Goal: Task Accomplishment & Management: Use online tool/utility

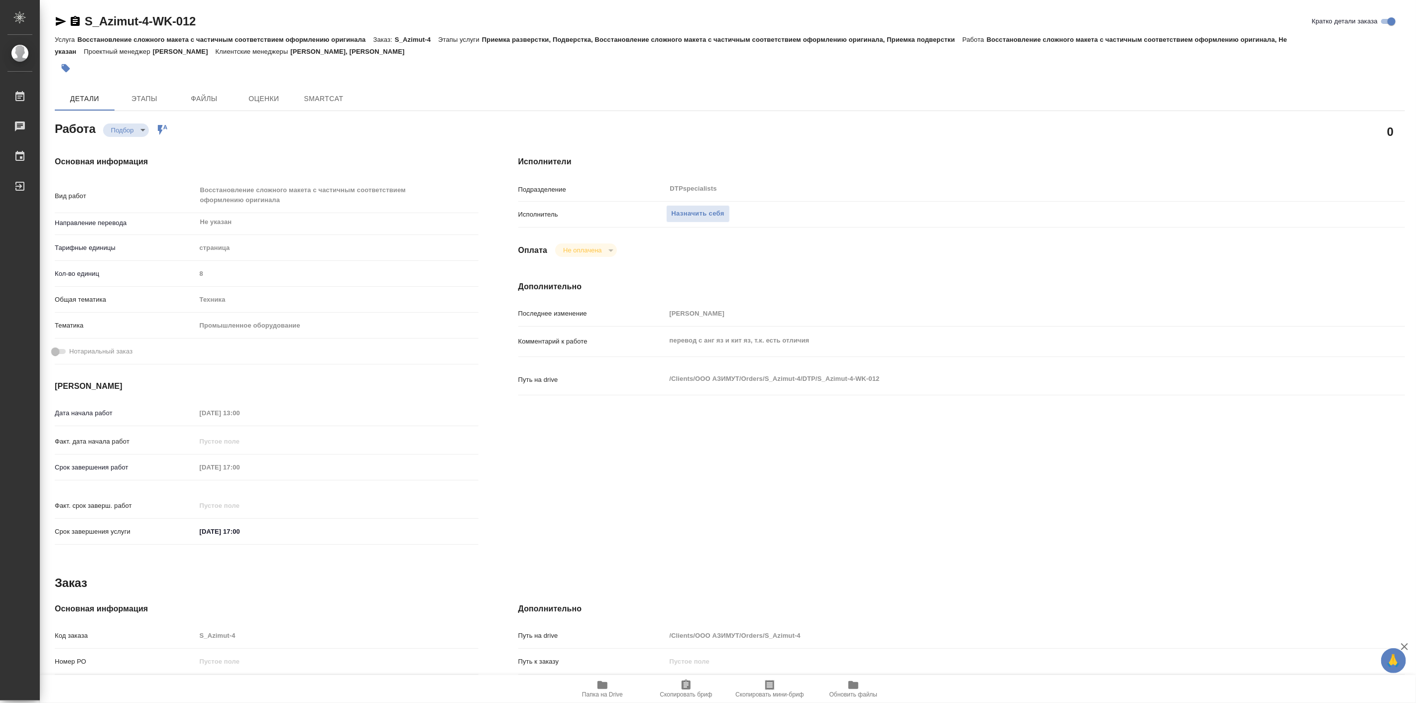
type textarea "x"
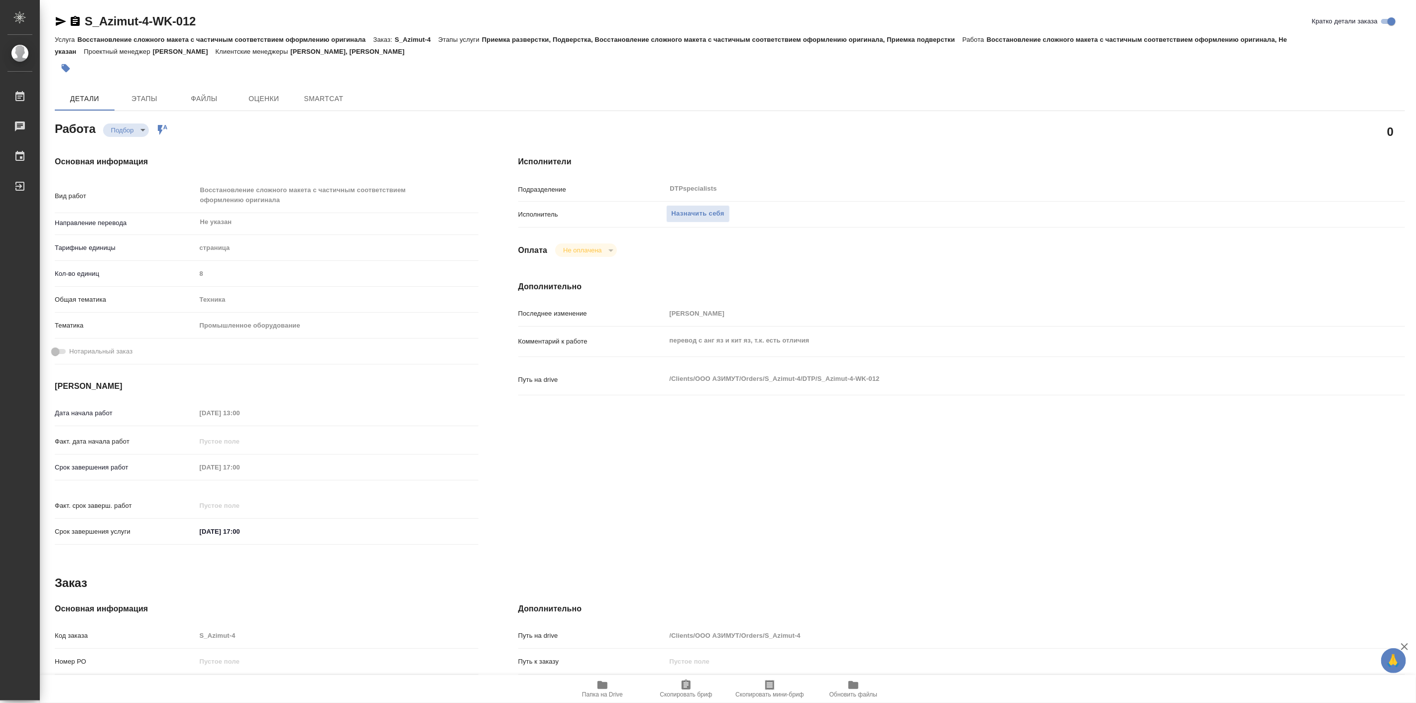
type textarea "x"
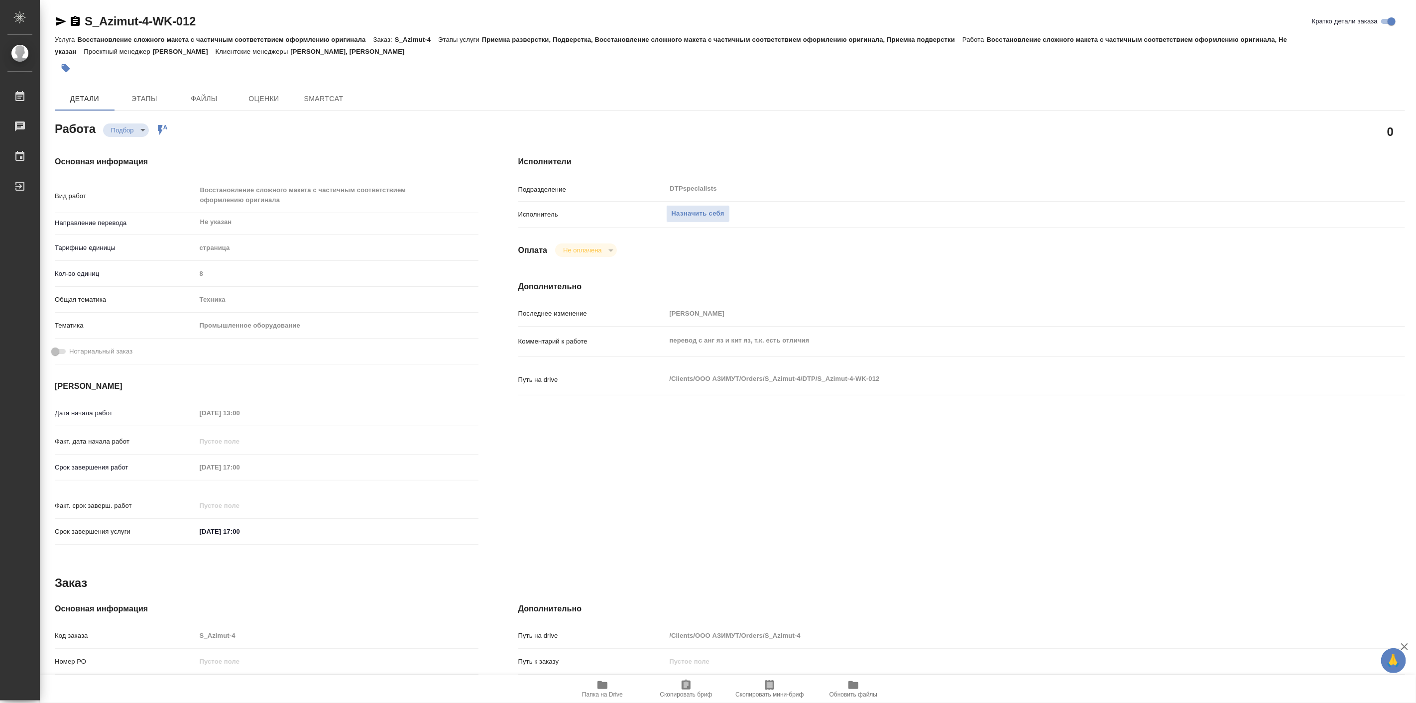
type textarea "x"
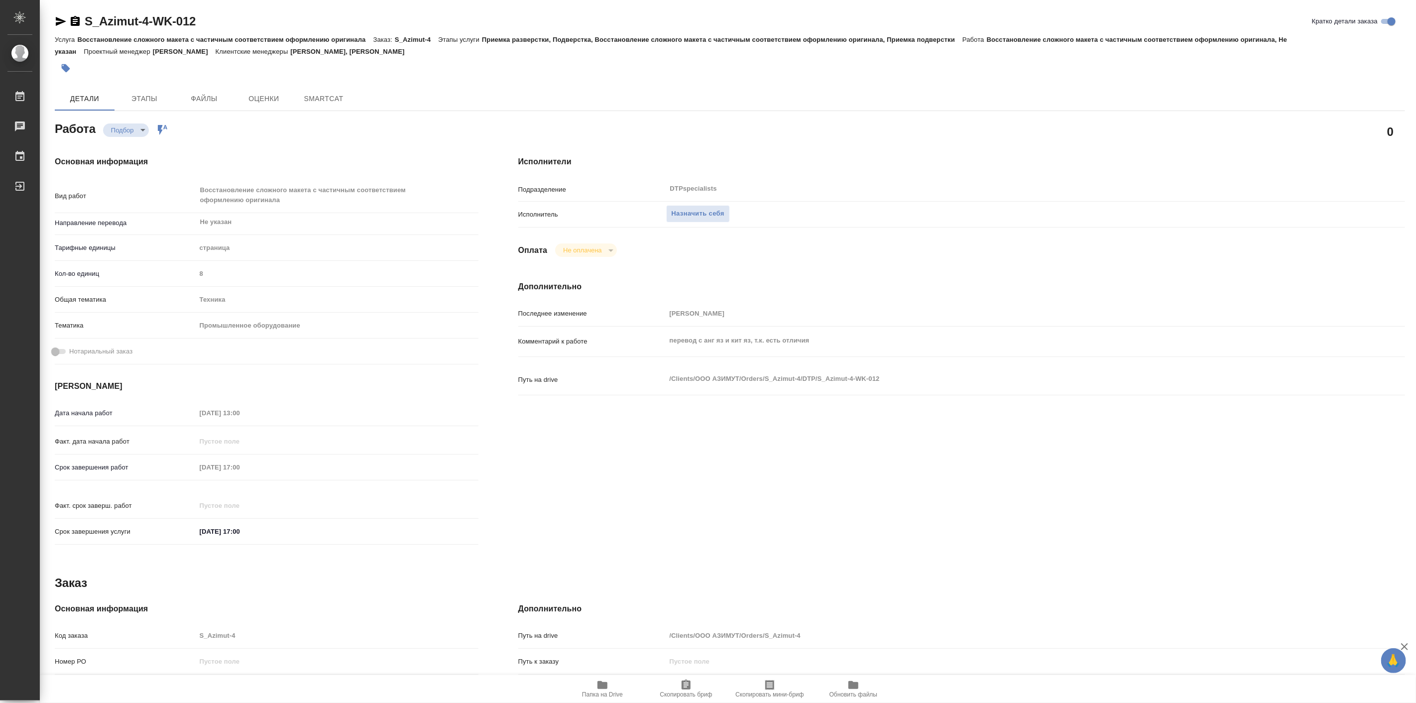
type textarea "x"
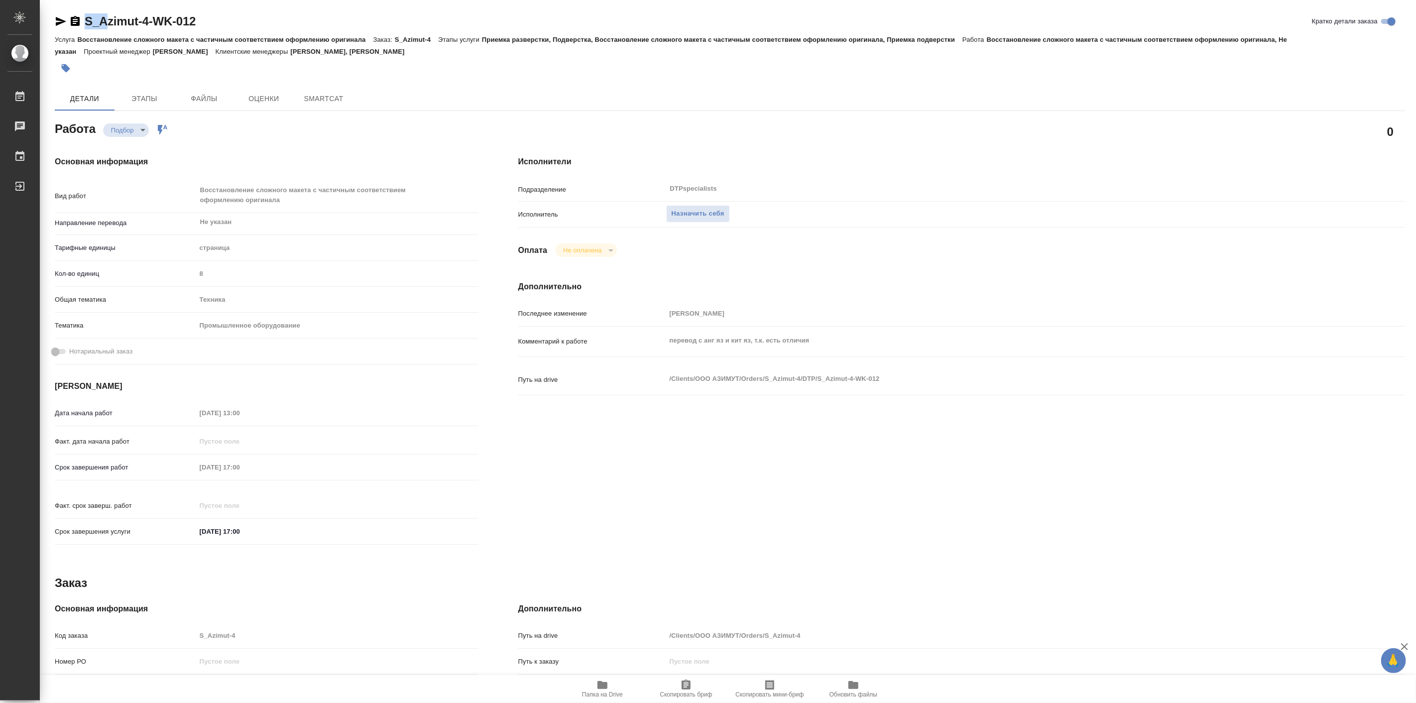
type textarea "x"
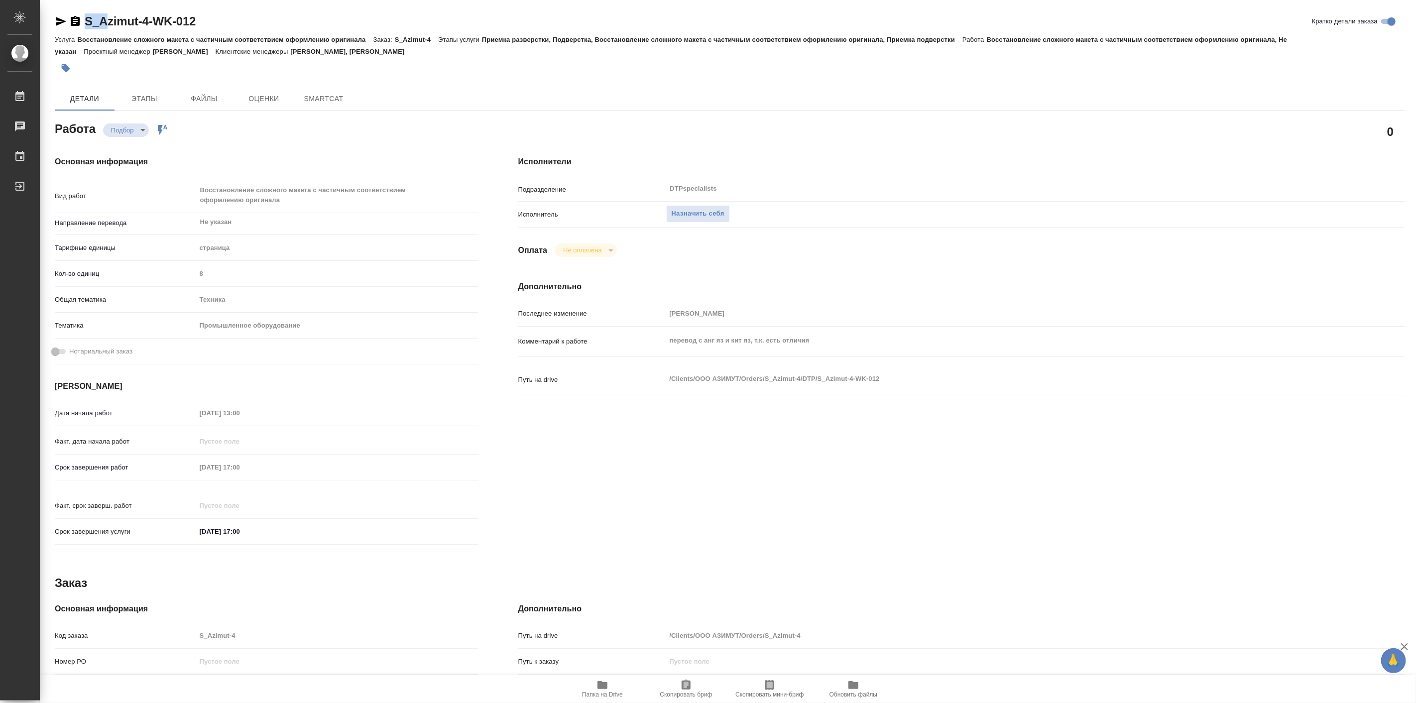
type textarea "x"
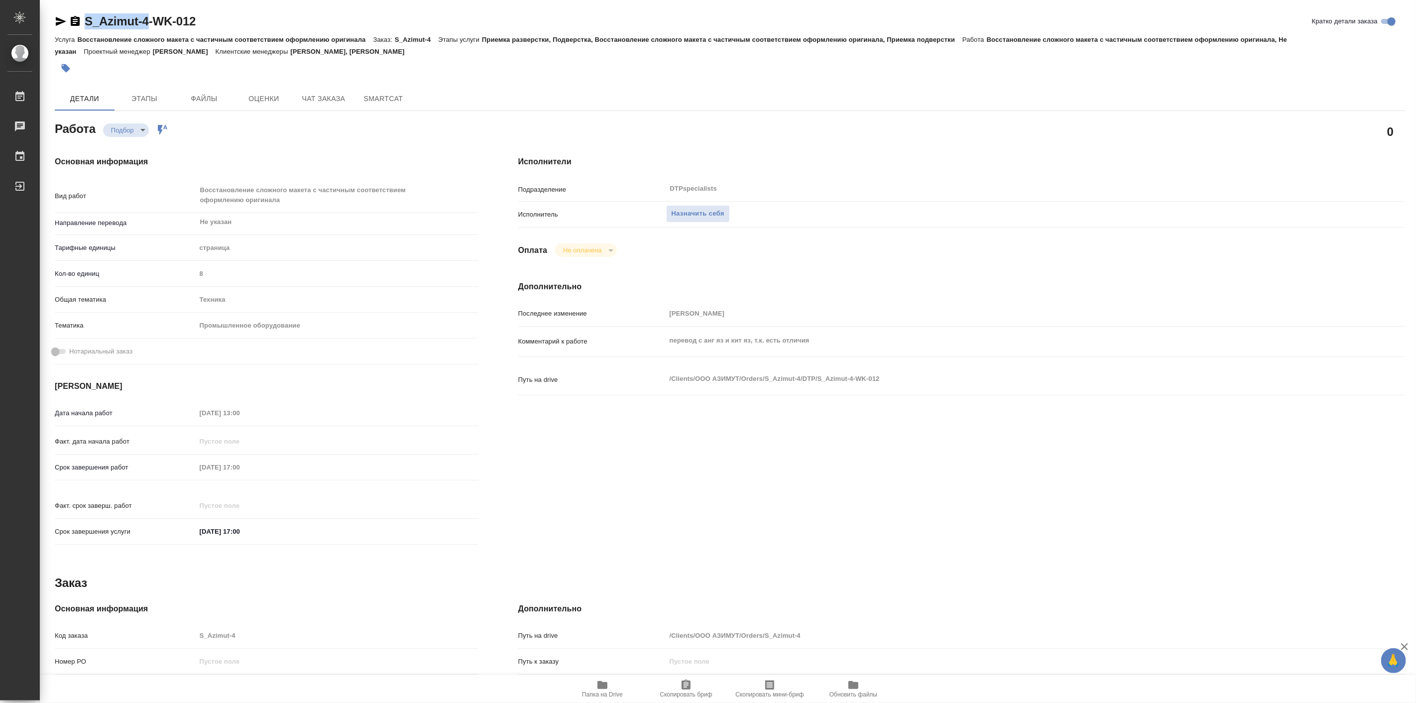
type textarea "x"
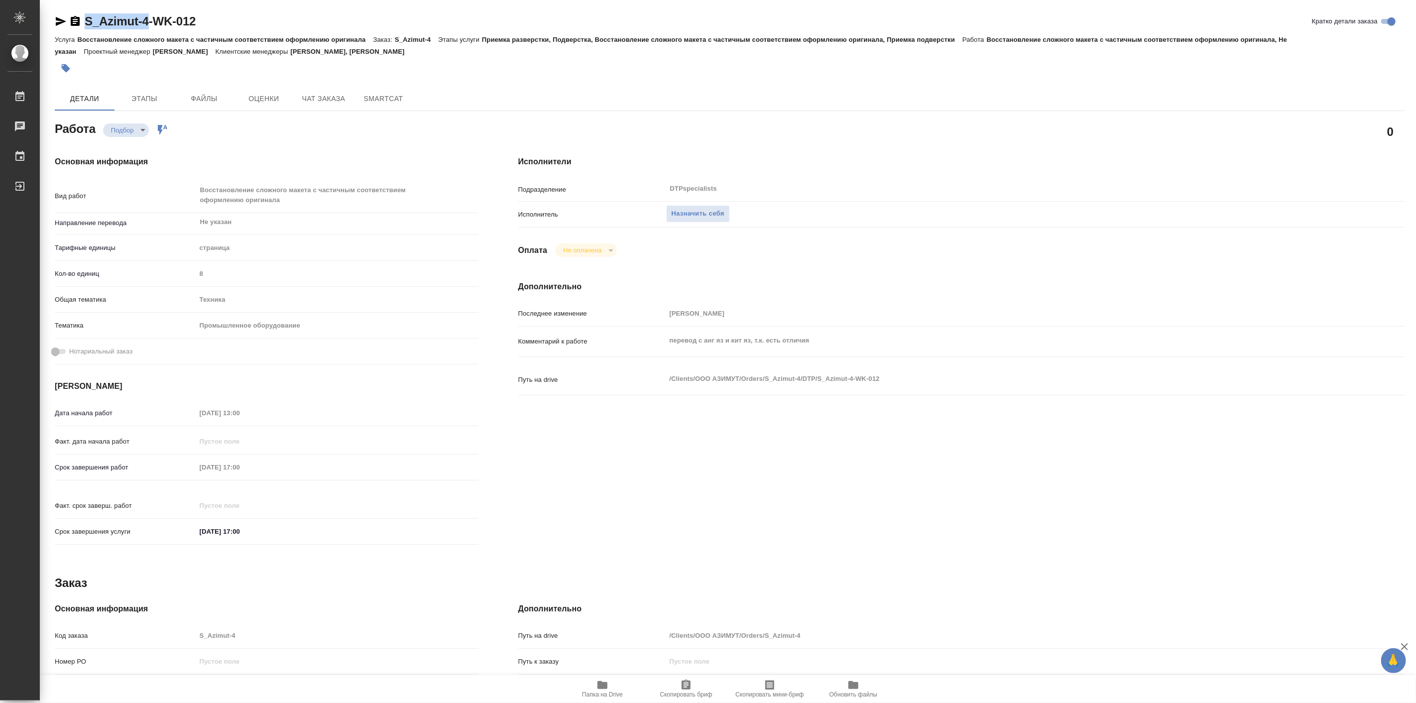
drag, startPoint x: 83, startPoint y: 8, endPoint x: 148, endPoint y: 27, distance: 67.5
click at [148, 27] on div "S_Azimut-4-WK-012 Кратко детали заказа Услуга Восстановление сложного макета с …" at bounding box center [730, 435] width 1362 height 870
type textarea "x"
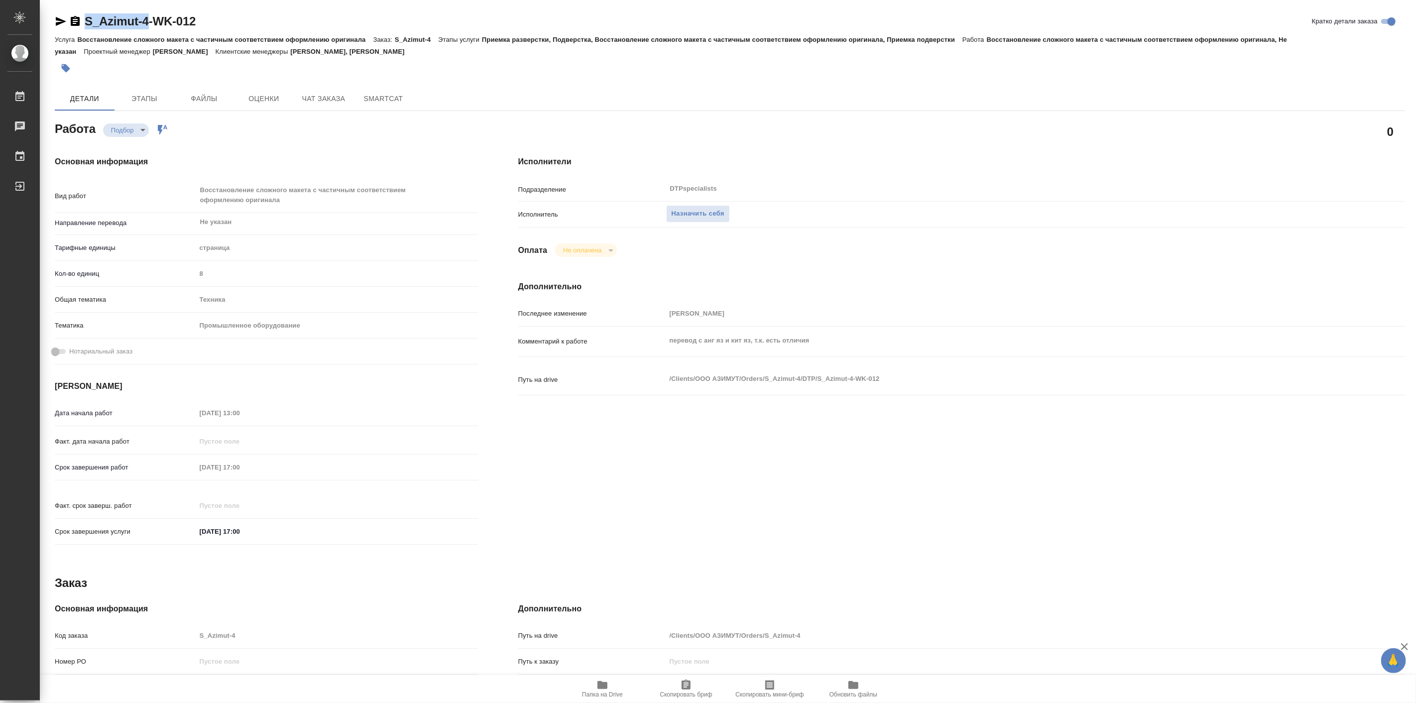
type textarea "x"
copy link "S_Azimut-4"
click at [607, 686] on icon "button" at bounding box center [603, 685] width 10 height 8
click at [693, 211] on span "Назначить себя" at bounding box center [698, 213] width 53 height 11
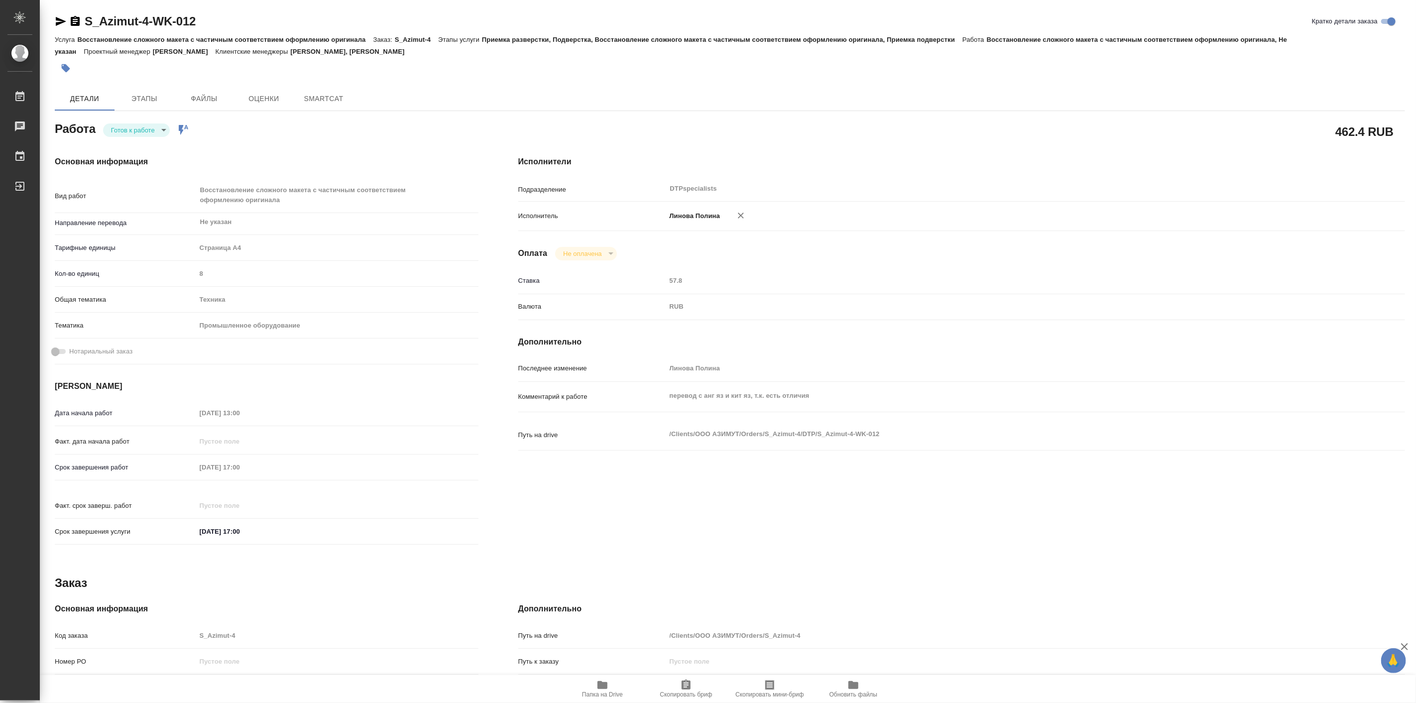
type textarea "x"
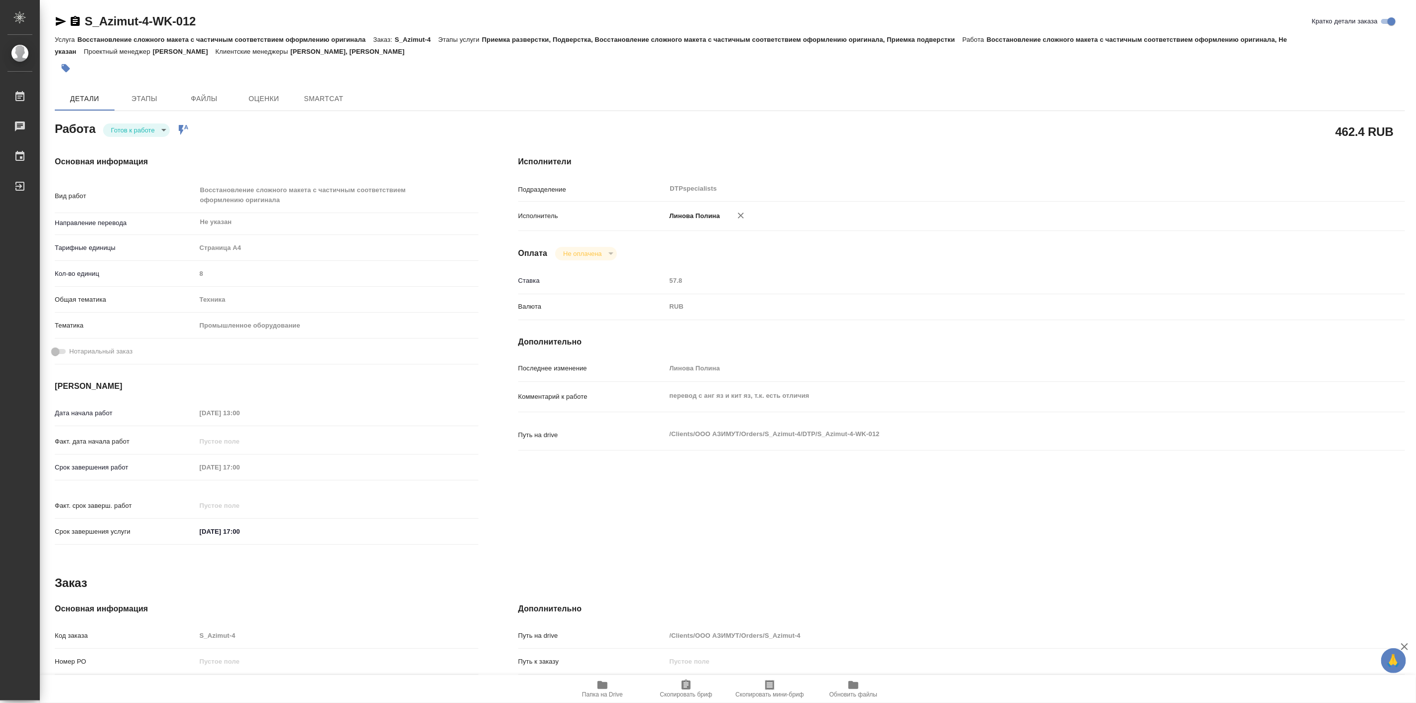
type textarea "x"
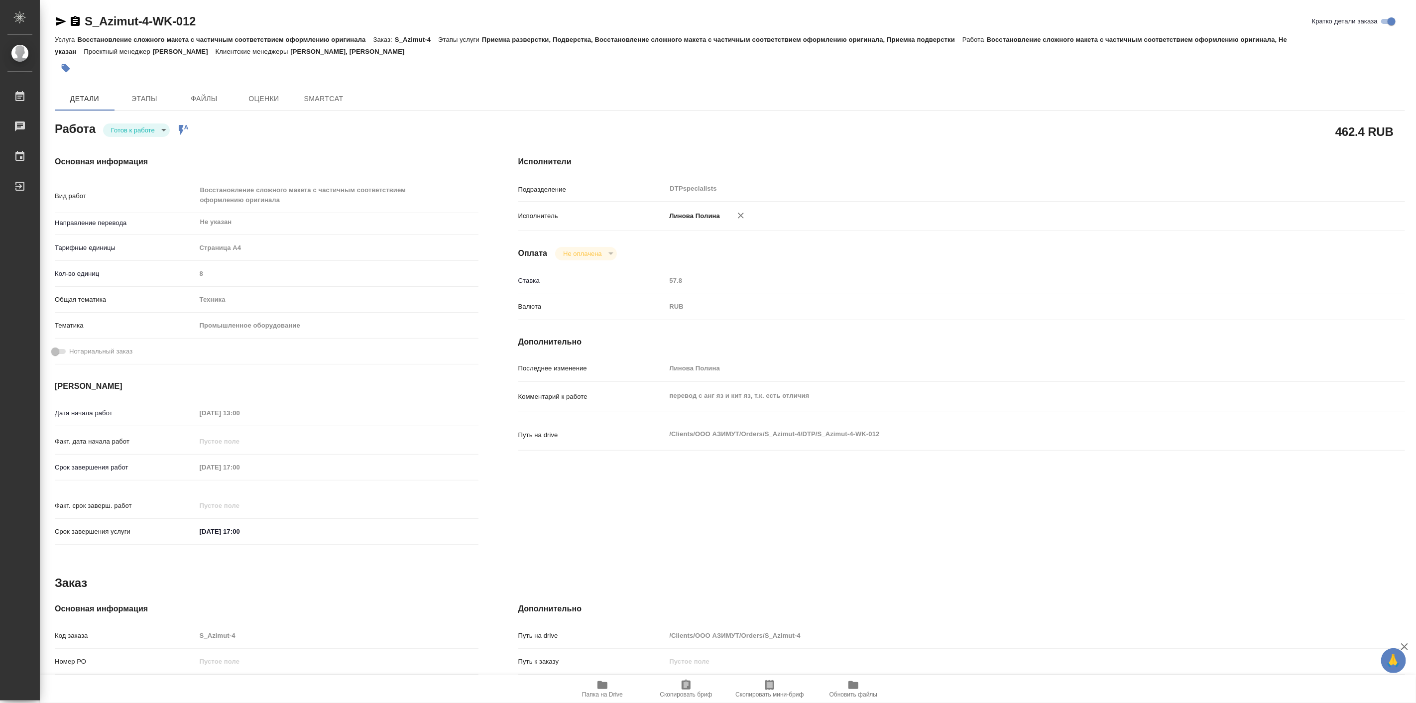
type textarea "x"
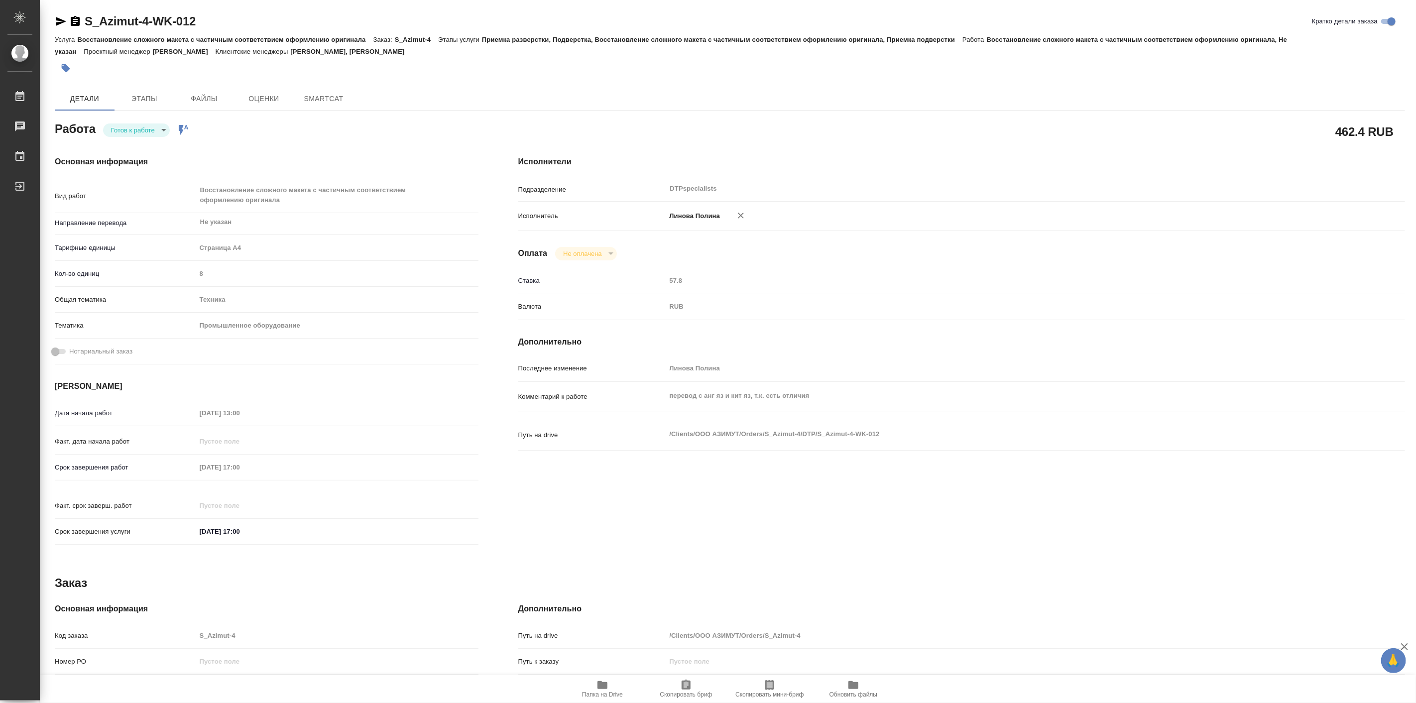
type textarea "x"
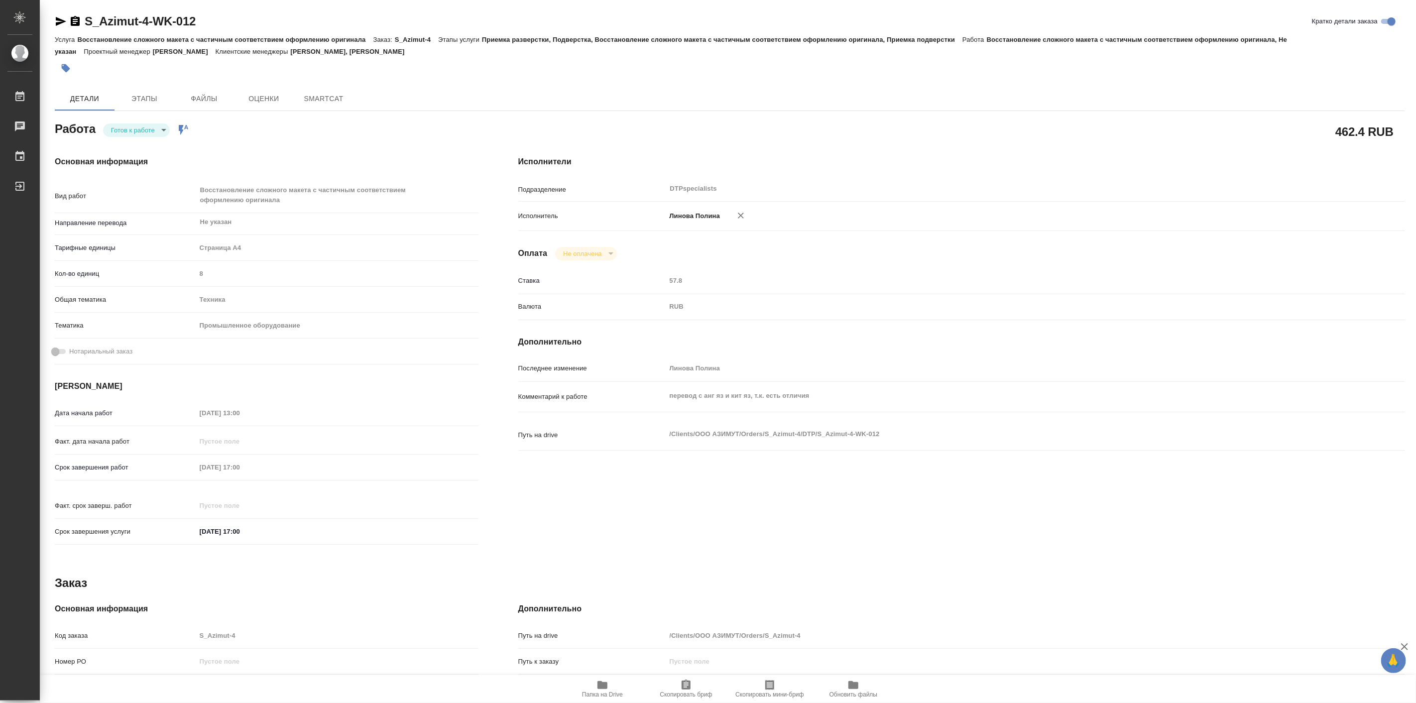
type textarea "x"
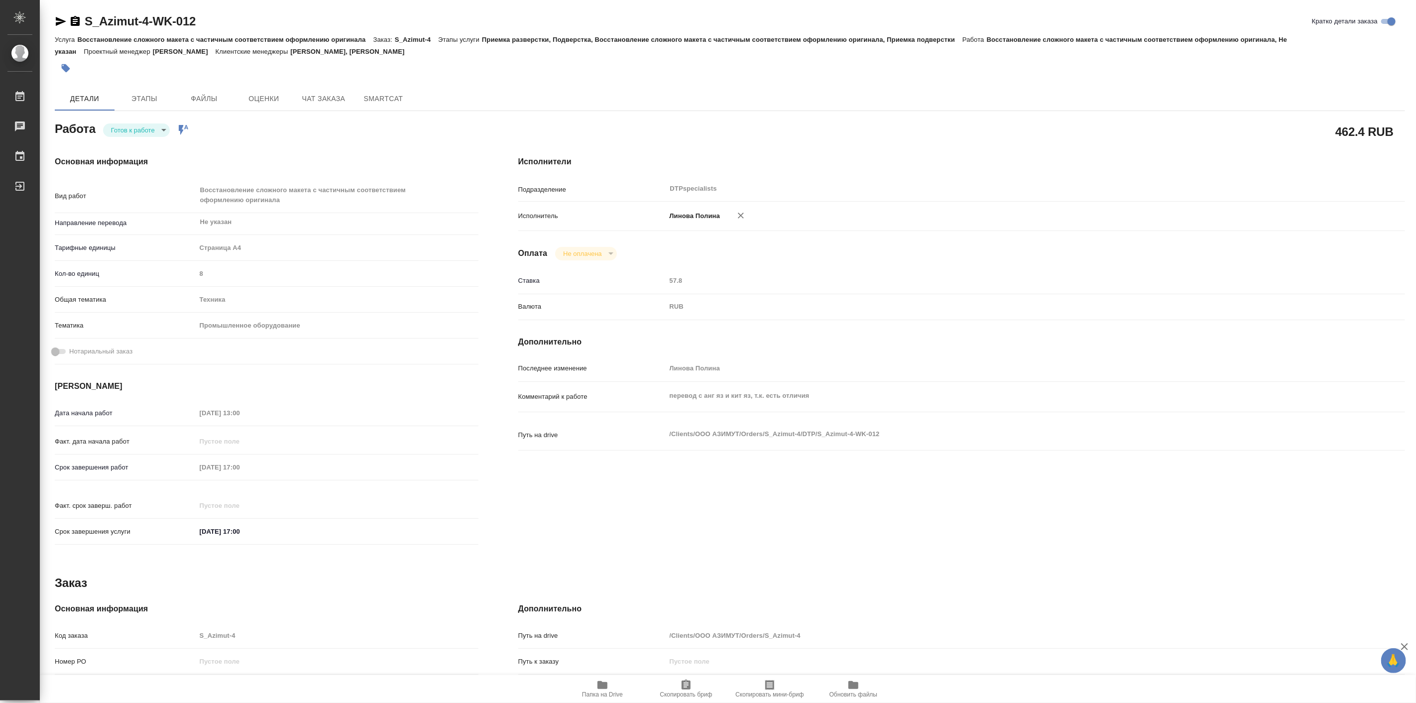
type textarea "x"
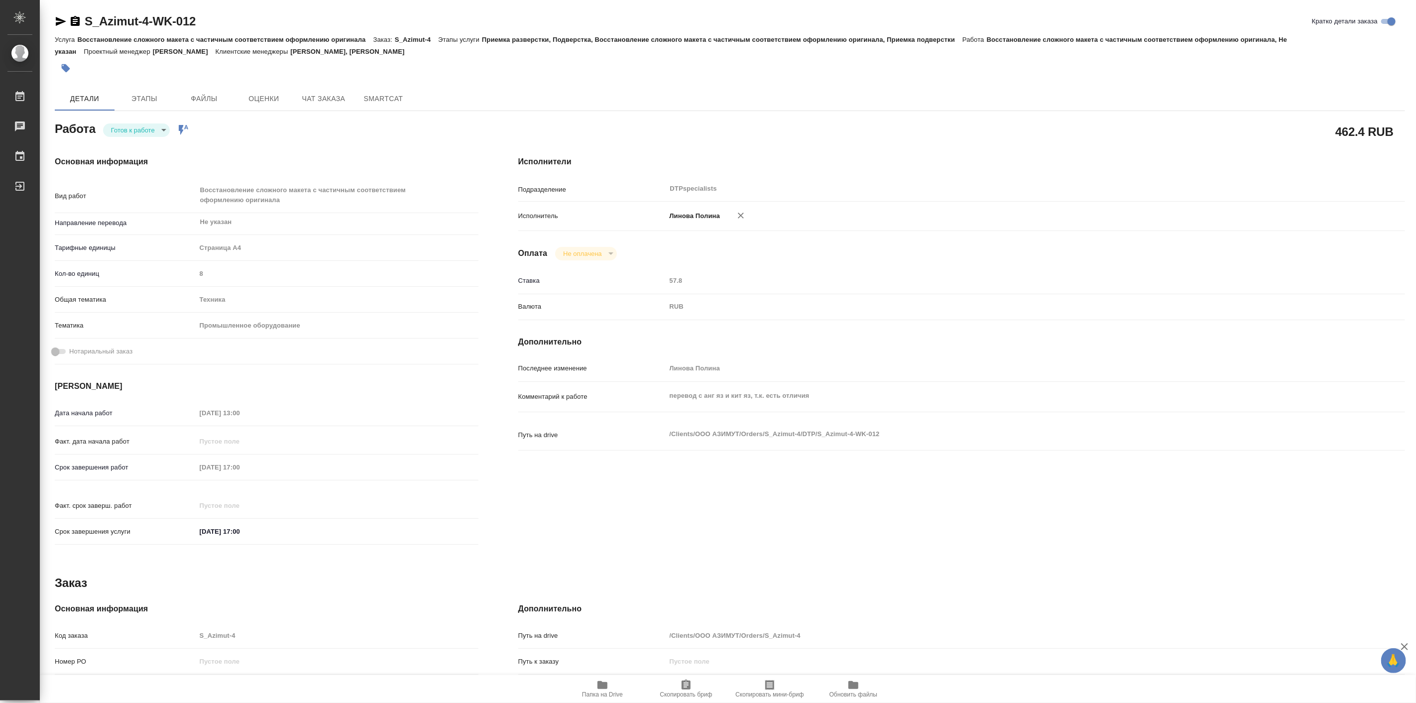
type textarea "x"
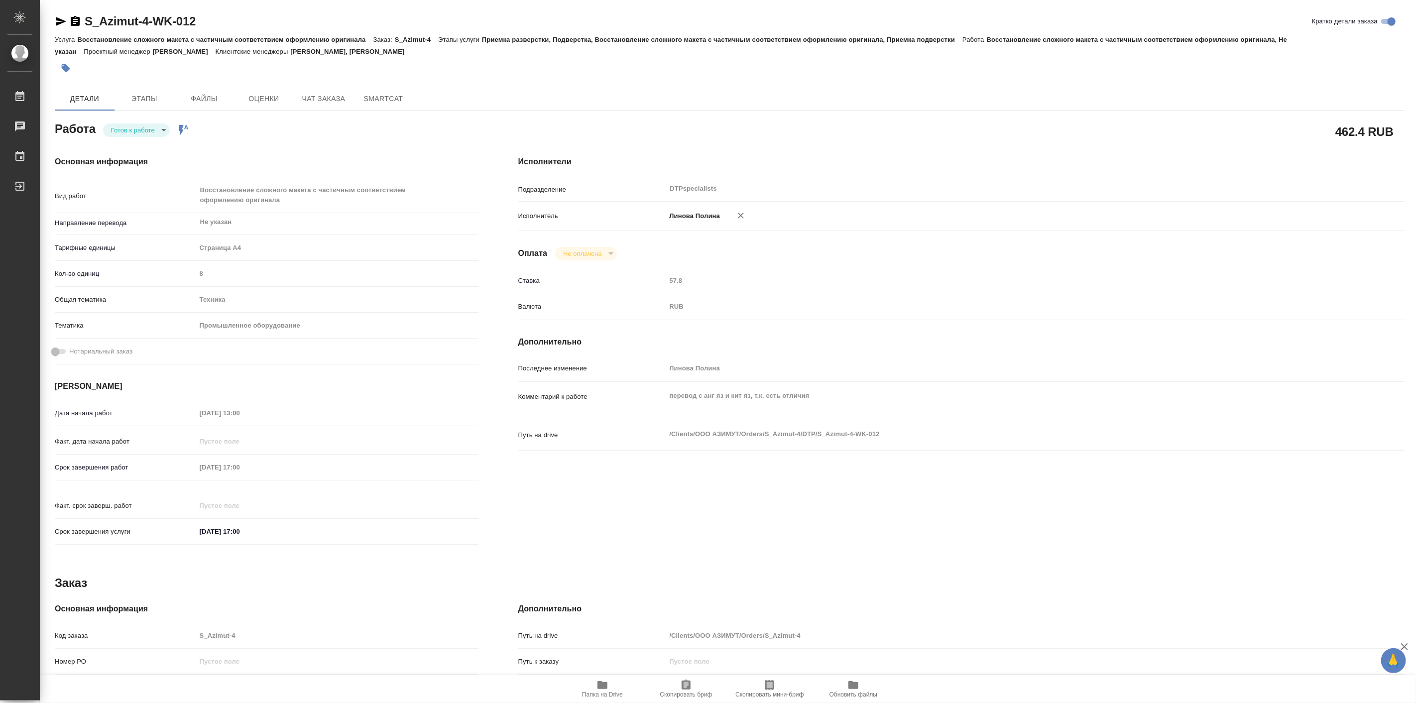
type textarea "x"
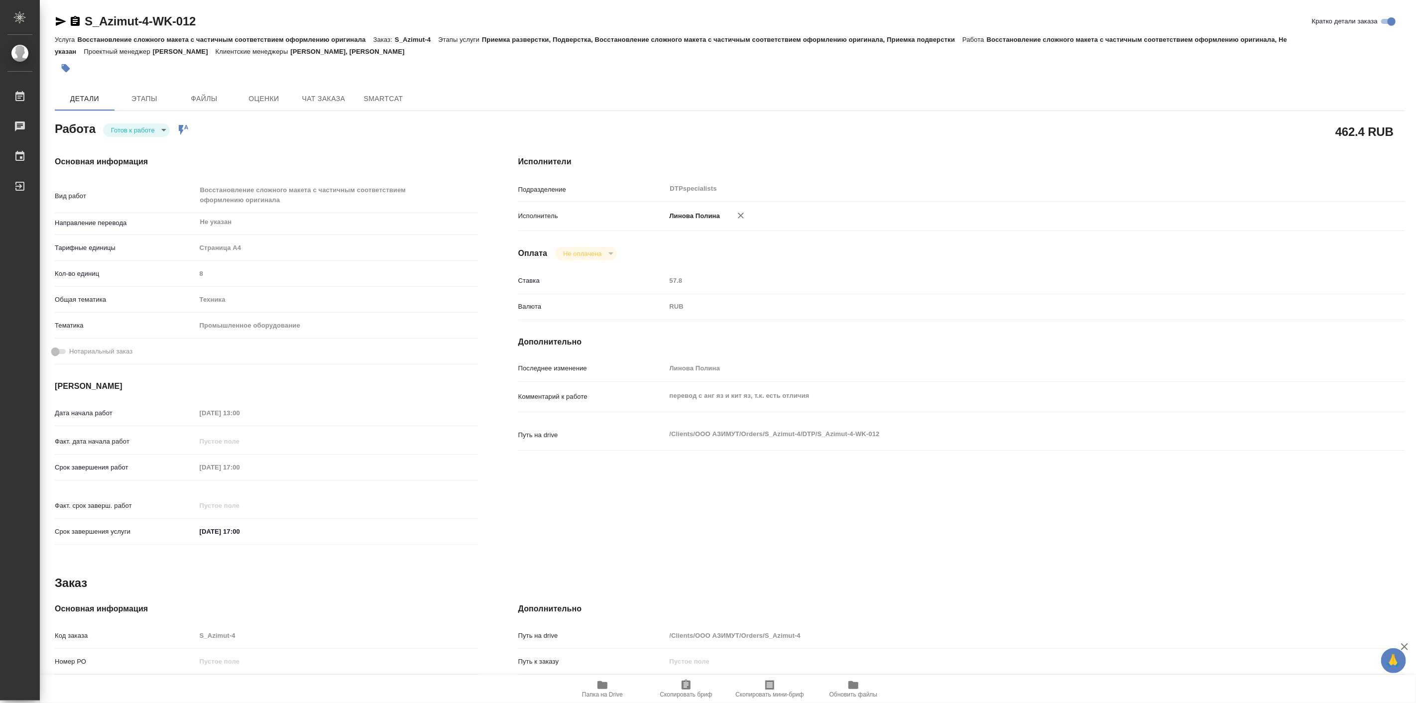
type textarea "x"
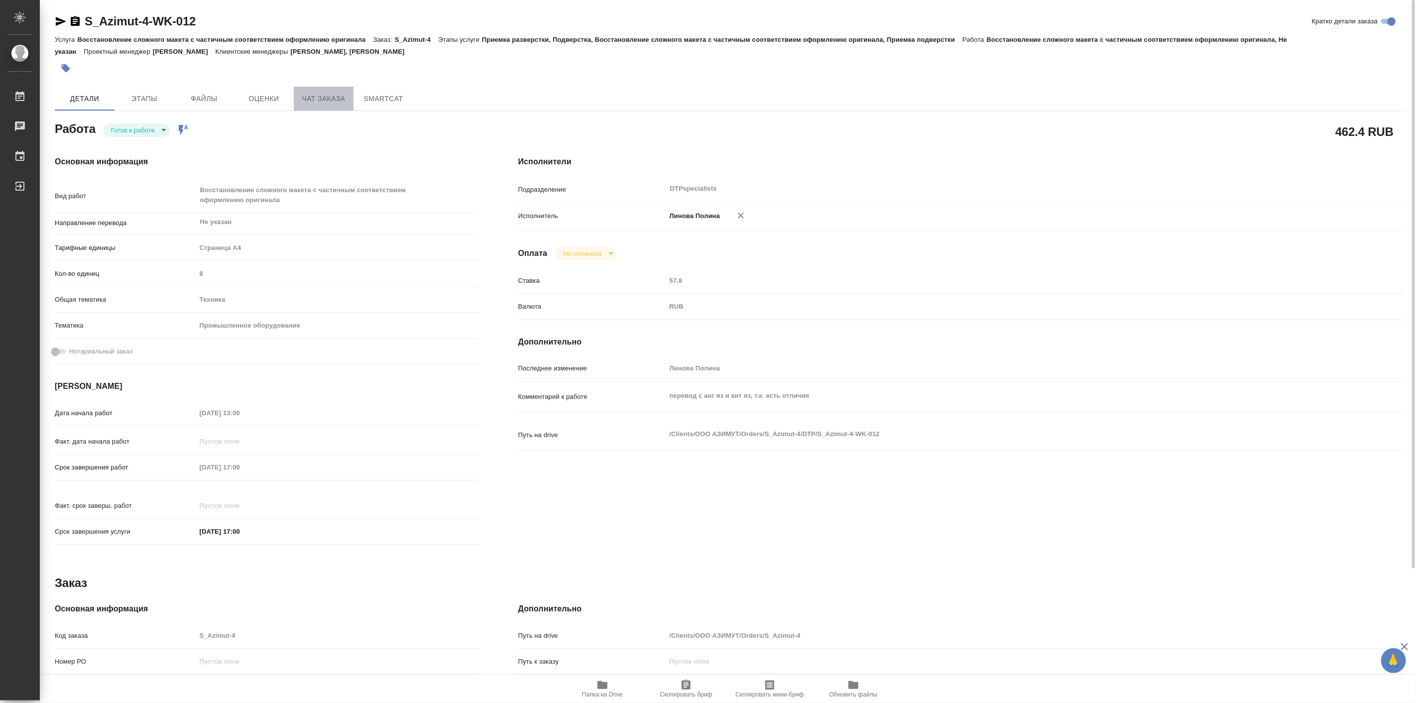
click at [334, 100] on span "Чат заказа" at bounding box center [324, 99] width 48 height 12
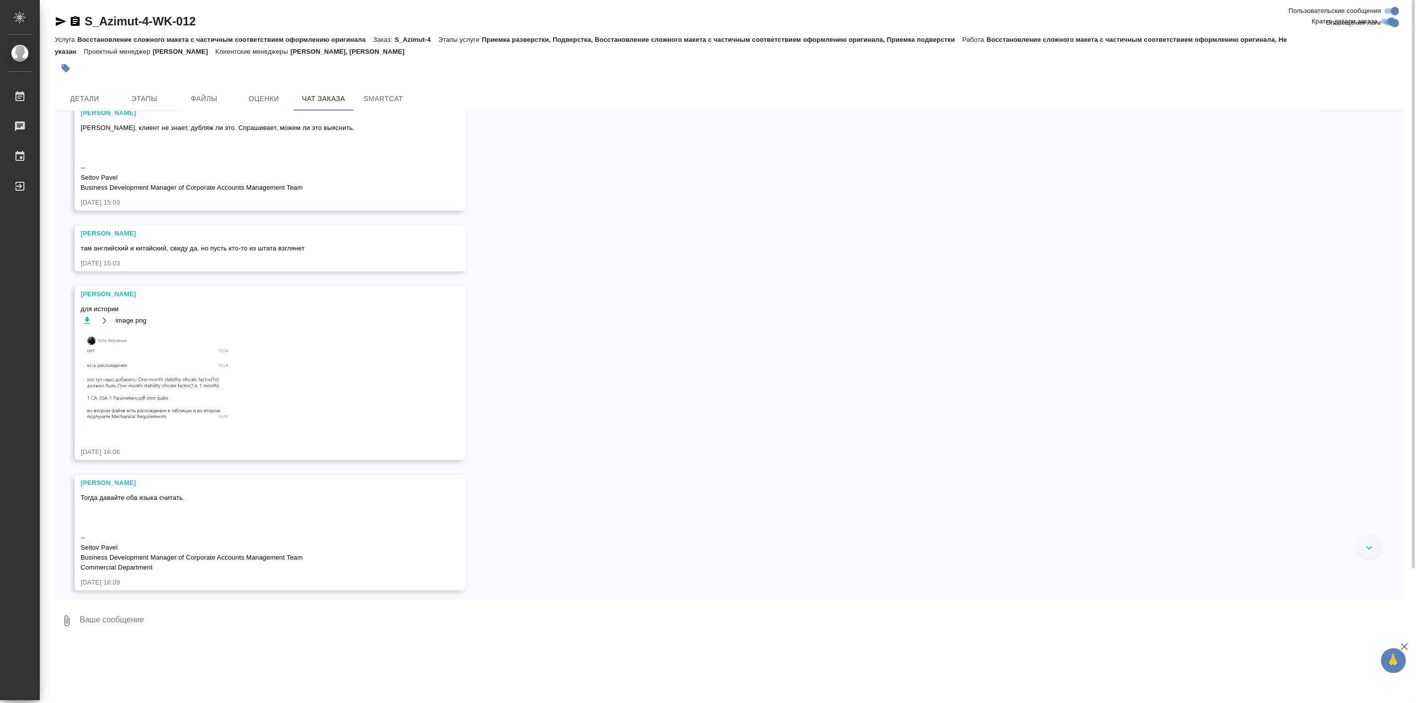
scroll to position [108, 0]
click at [121, 367] on img at bounding box center [155, 383] width 149 height 98
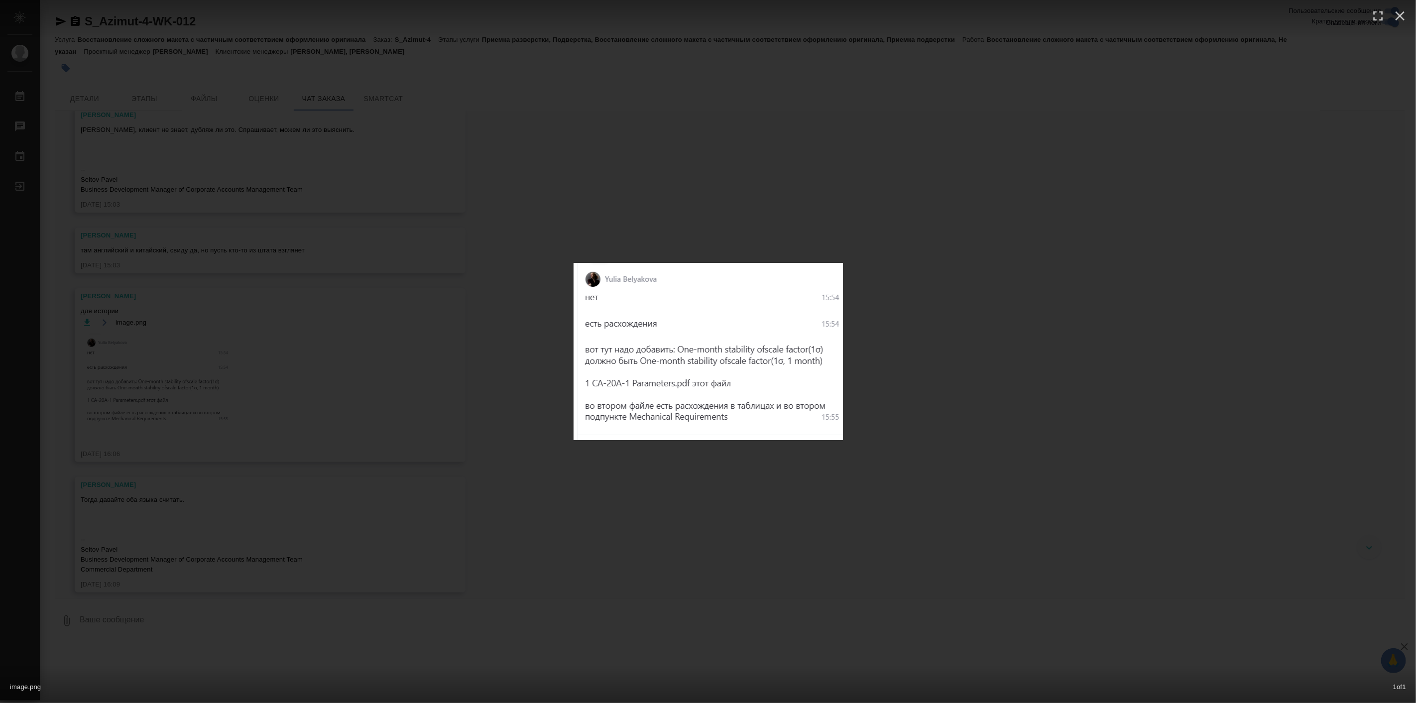
drag, startPoint x: 717, startPoint y: 500, endPoint x: 715, endPoint y: 504, distance: 5.6
click at [717, 500] on div "image.png 1 of 1" at bounding box center [708, 351] width 1416 height 703
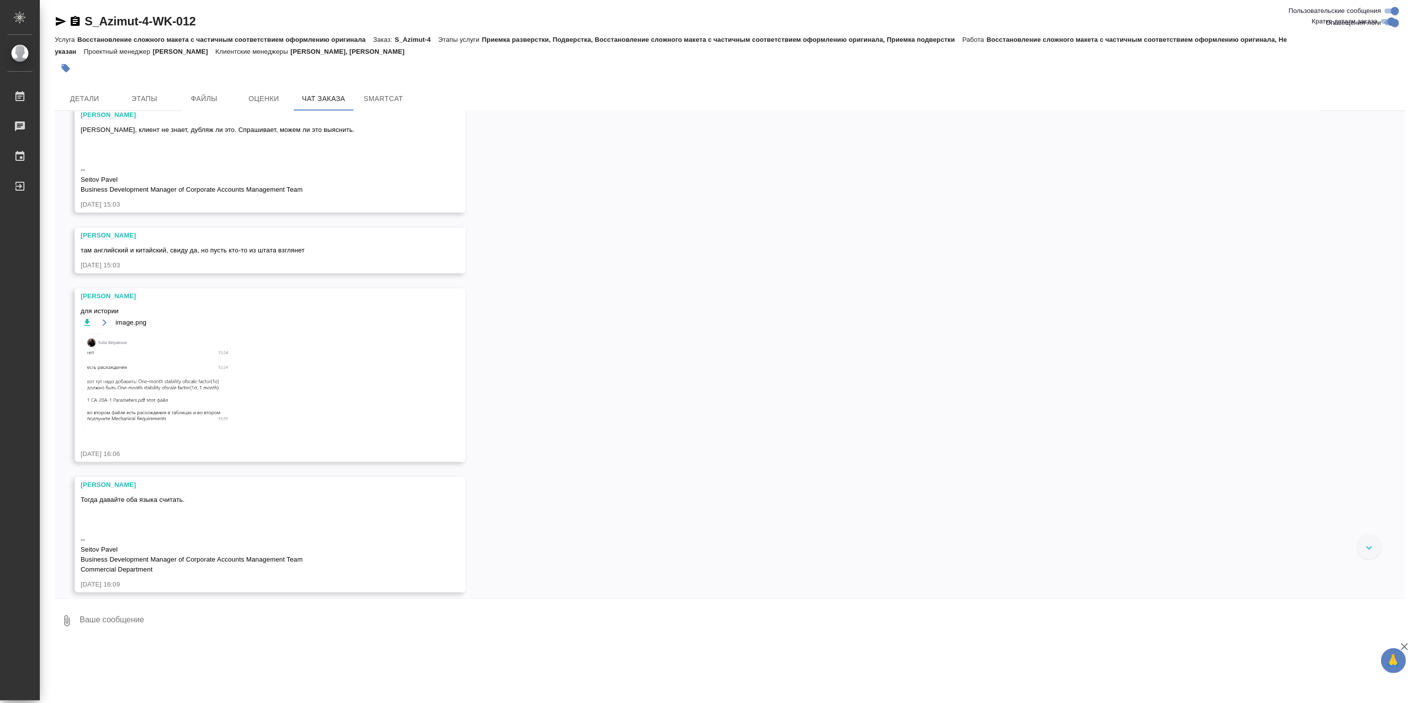
click at [222, 543] on div "Тогда давайте оба языка считать. -- Seitov Pavel Business Development Manager o…" at bounding box center [256, 534] width 350 height 82
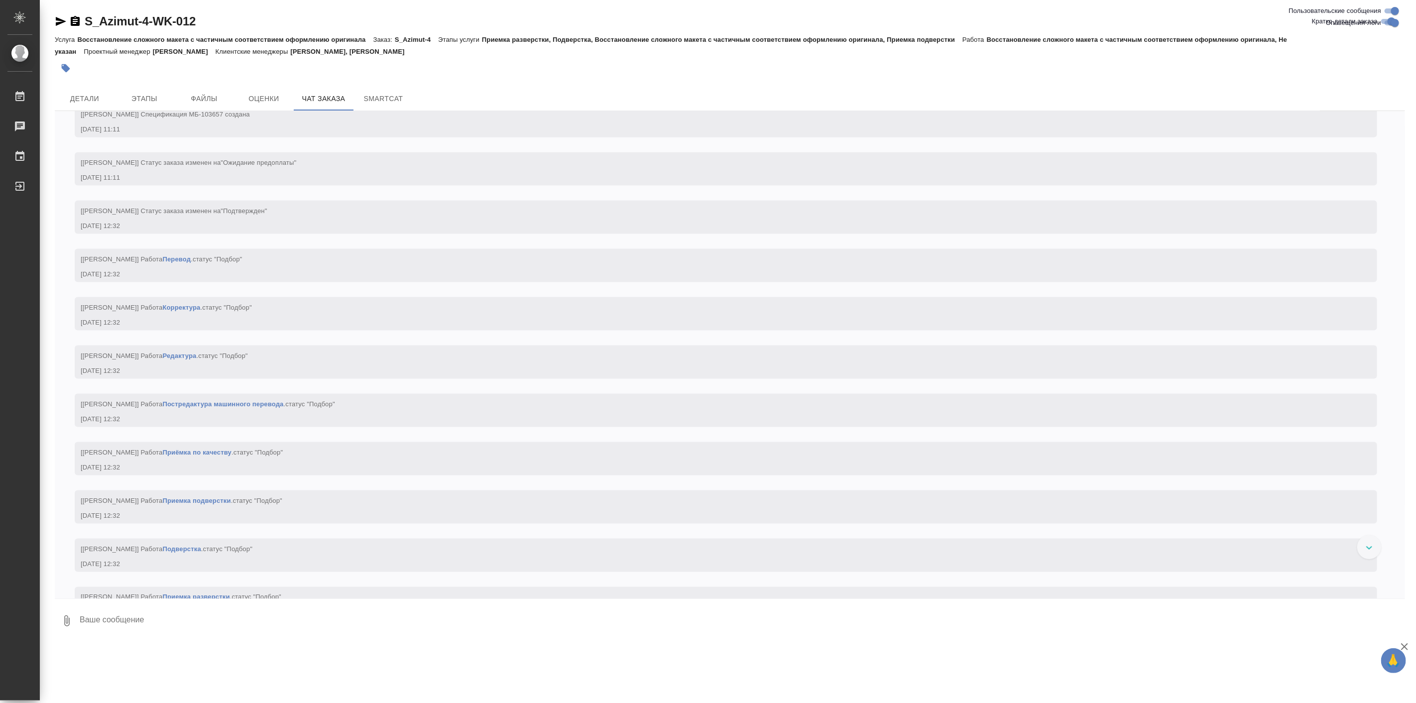
scroll to position [1476, 0]
